Goal: Find specific page/section: Find specific page/section

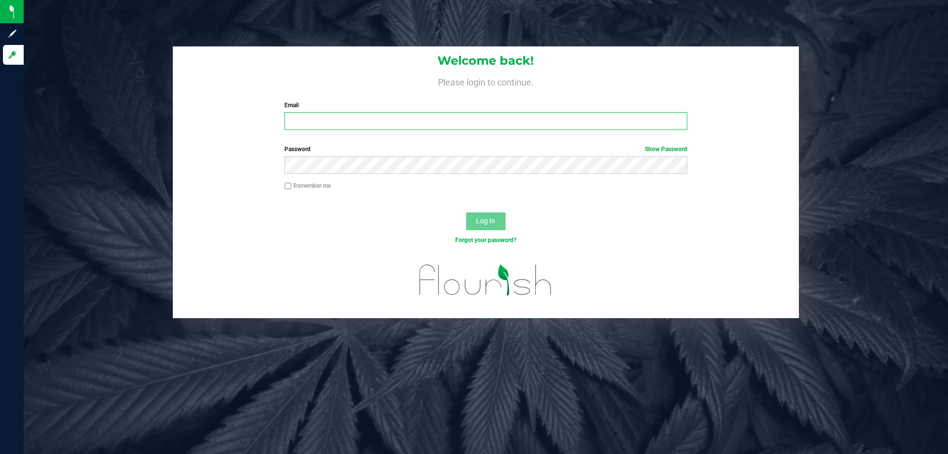
click at [347, 122] on input "Email" at bounding box center [485, 121] width 403 height 18
type input "[EMAIL_ADDRESS][DOMAIN_NAME]"
click at [466, 212] on button "Log In" at bounding box center [486, 221] width 40 height 18
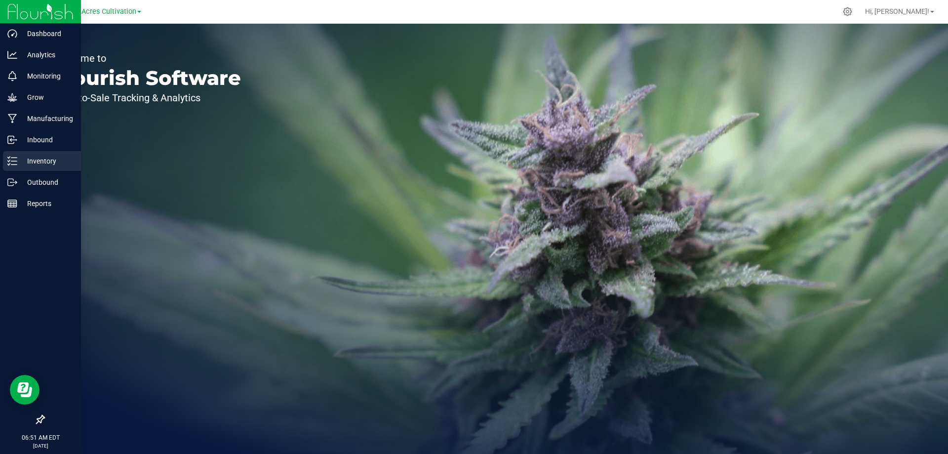
click at [33, 161] on p "Inventory" at bounding box center [46, 161] width 59 height 12
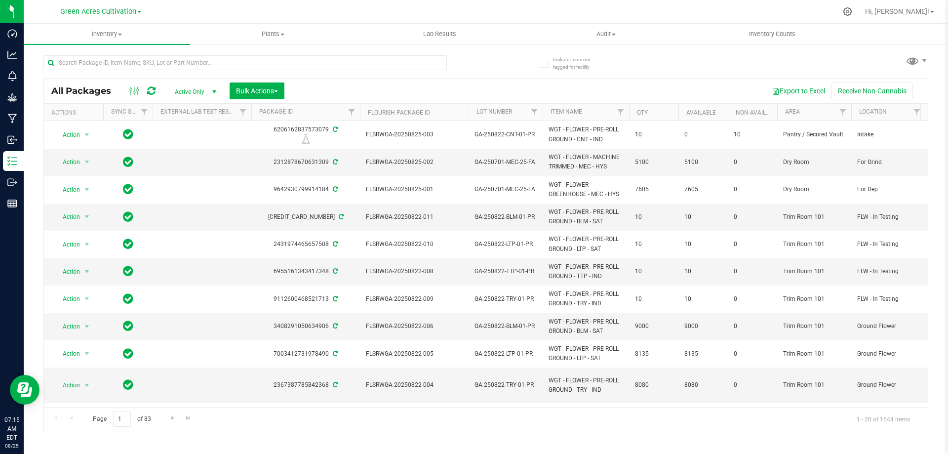
click at [503, 62] on div "All Packages Active Only Active Only Lab Samples Locked All External Internal B…" at bounding box center [485, 238] width 885 height 385
click at [386, 65] on input "text" at bounding box center [245, 62] width 404 height 15
click at [498, 62] on div "All Packages Active Only Active Only Lab Samples Locked All External Internal B…" at bounding box center [485, 238] width 885 height 385
click at [508, 60] on div "All Packages Active Only Active Only Lab Samples Locked All External Internal B…" at bounding box center [485, 238] width 885 height 385
